Goal: Find contact information: Find specific fact

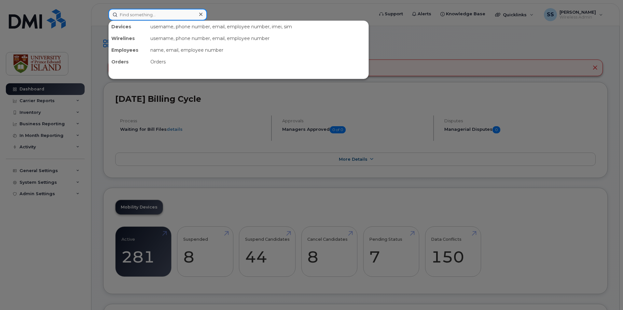
click at [156, 11] on input at bounding box center [157, 15] width 99 height 12
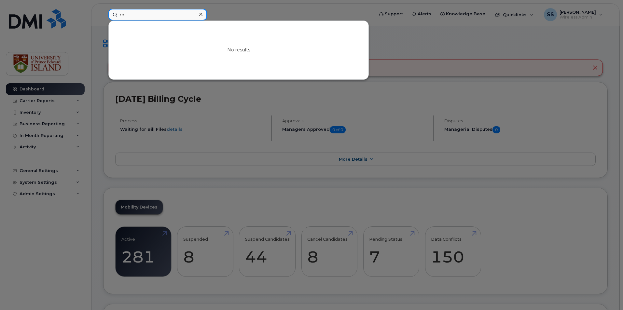
type input "r"
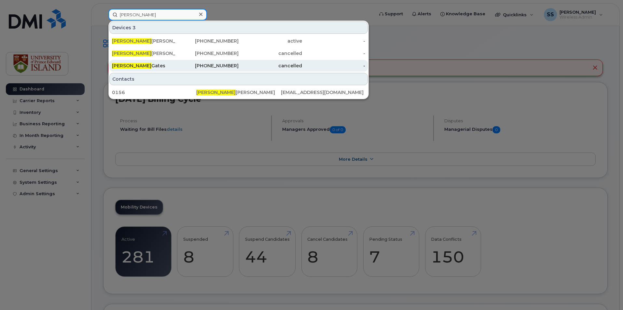
type input "robert"
click at [239, 71] on div "902-394-3652" at bounding box center [270, 66] width 63 height 12
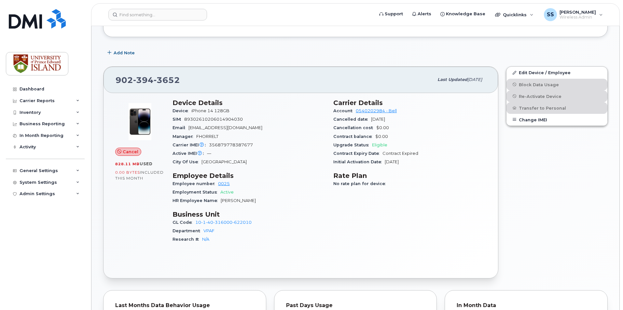
scroll to position [98, 0]
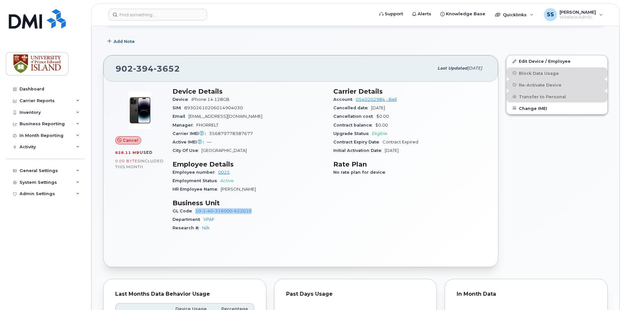
drag, startPoint x: 194, startPoint y: 210, endPoint x: 260, endPoint y: 209, distance: 66.1
click at [260, 209] on div "GL Code 10-1-40-316000-622010" at bounding box center [249, 211] width 153 height 8
copy link "10-1-40-316000-622010"
